Goal: Entertainment & Leisure: Consume media (video, audio)

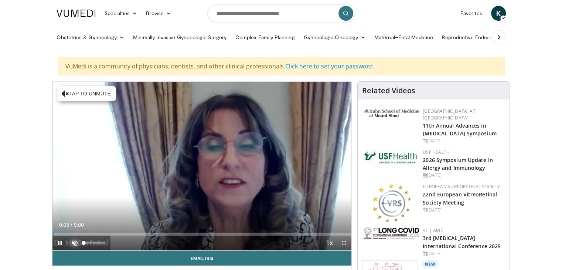
click at [72, 241] on span "Video Player" at bounding box center [74, 243] width 15 height 15
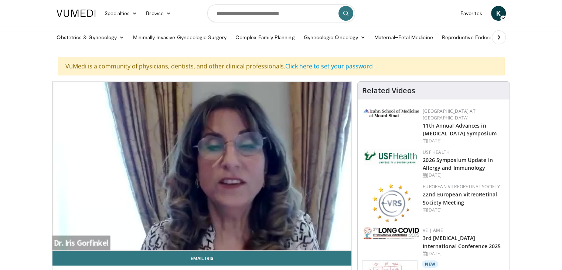
click at [511, 41] on div "Obstetrics & Gynecology Obstetrics Gynecology Minimally Invasive Gynecologic Su…" at bounding box center [281, 37] width 458 height 21
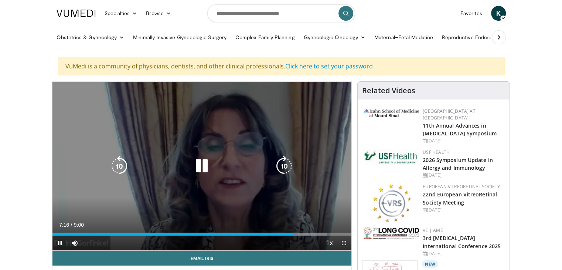
click at [204, 159] on icon "Video Player" at bounding box center [202, 166] width 21 height 21
